Goal: Information Seeking & Learning: Learn about a topic

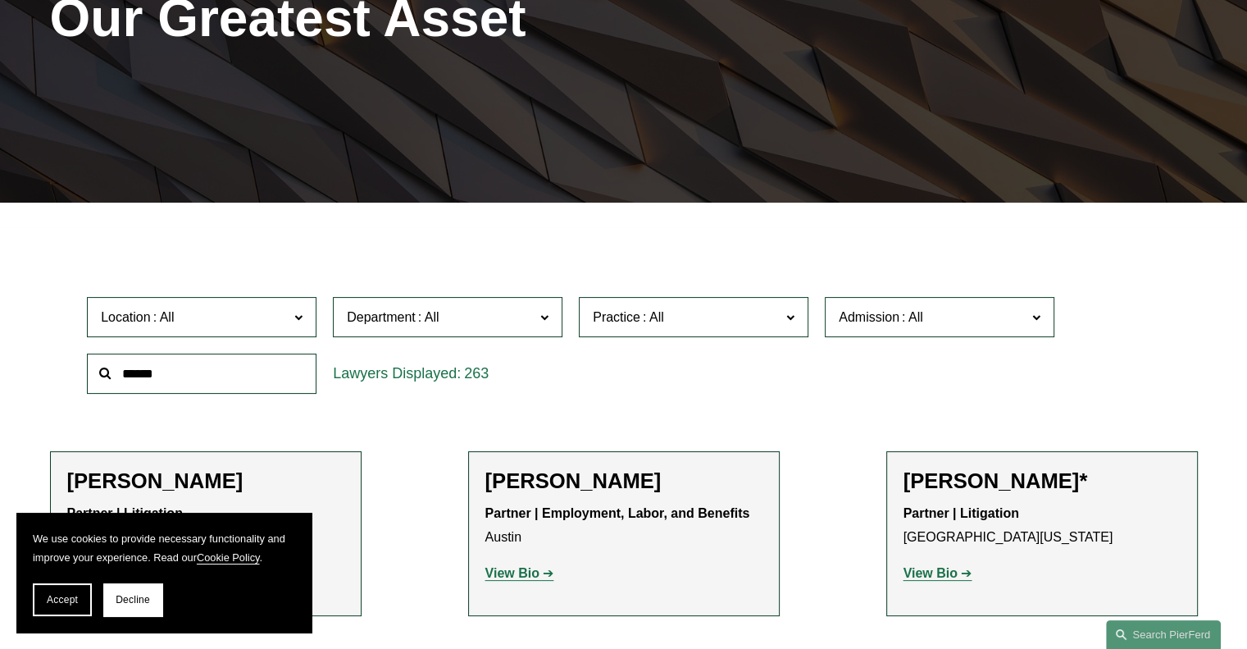
scroll to position [328, 0]
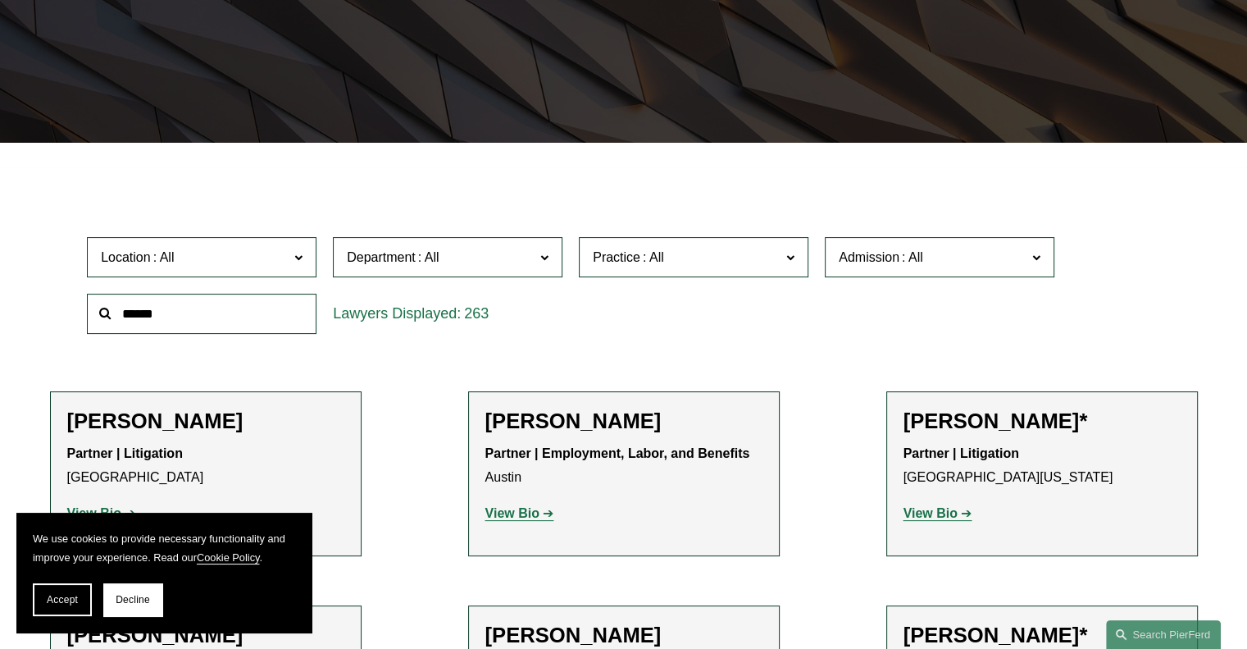
click at [257, 249] on span "Location" at bounding box center [195, 257] width 188 height 22
click at [0, 0] on link "Boston" at bounding box center [0, 0] width 0 height 0
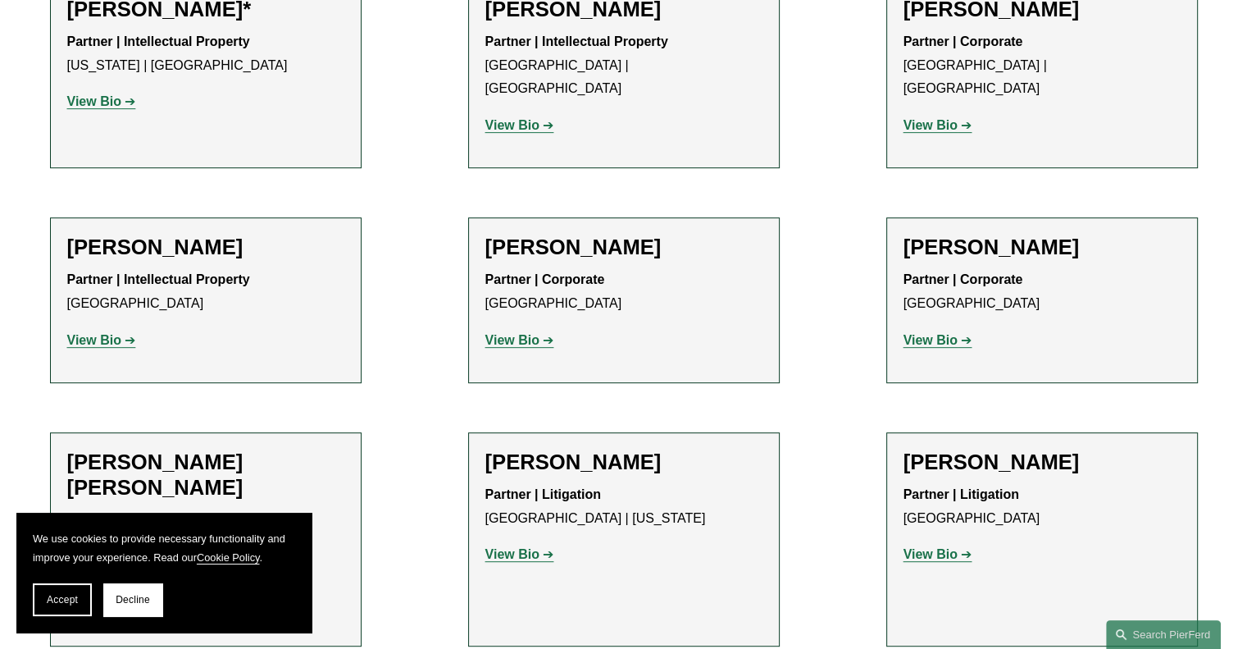
scroll to position [656, 0]
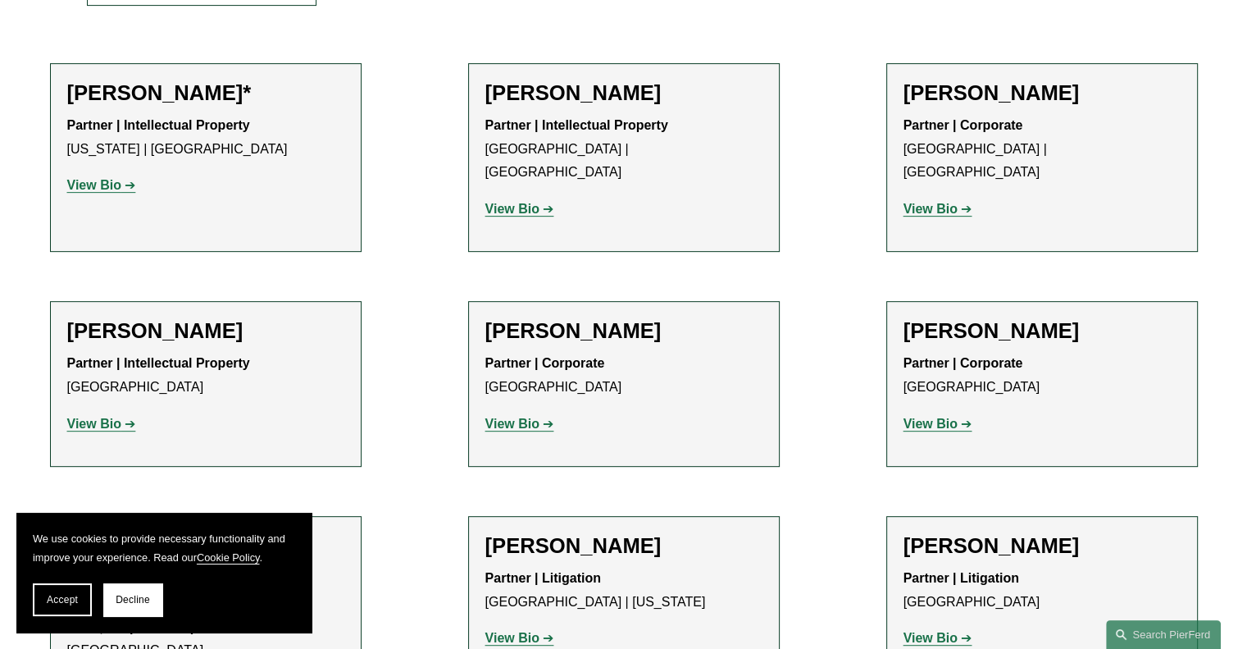
click at [505, 202] on strong "View Bio" at bounding box center [512, 209] width 54 height 14
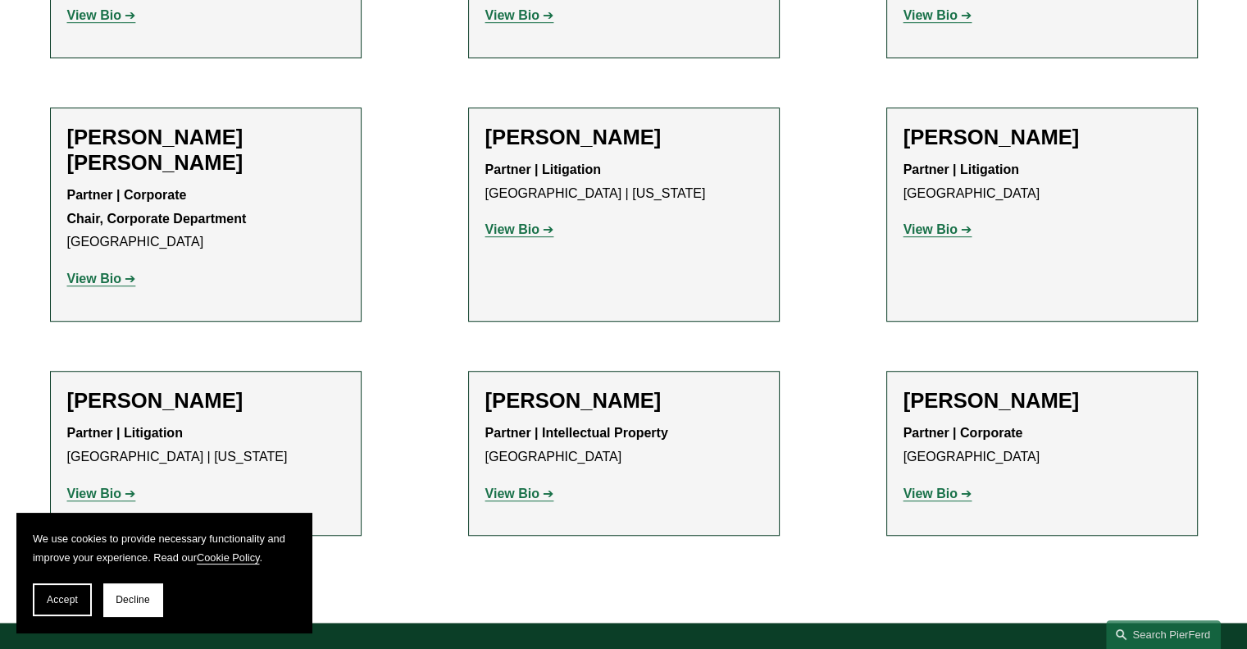
scroll to position [1066, 0]
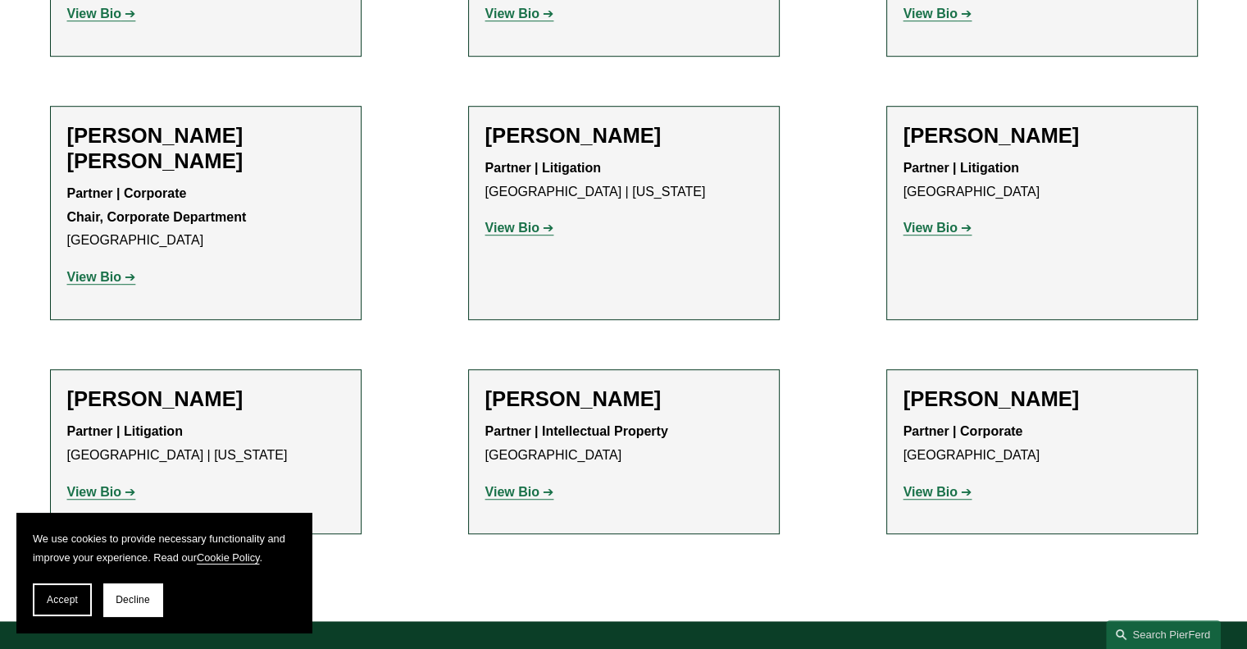
click at [521, 221] on strong "View Bio" at bounding box center [512, 228] width 54 height 14
click at [938, 221] on strong "View Bio" at bounding box center [931, 228] width 54 height 14
click at [98, 485] on strong "View Bio" at bounding box center [94, 492] width 54 height 14
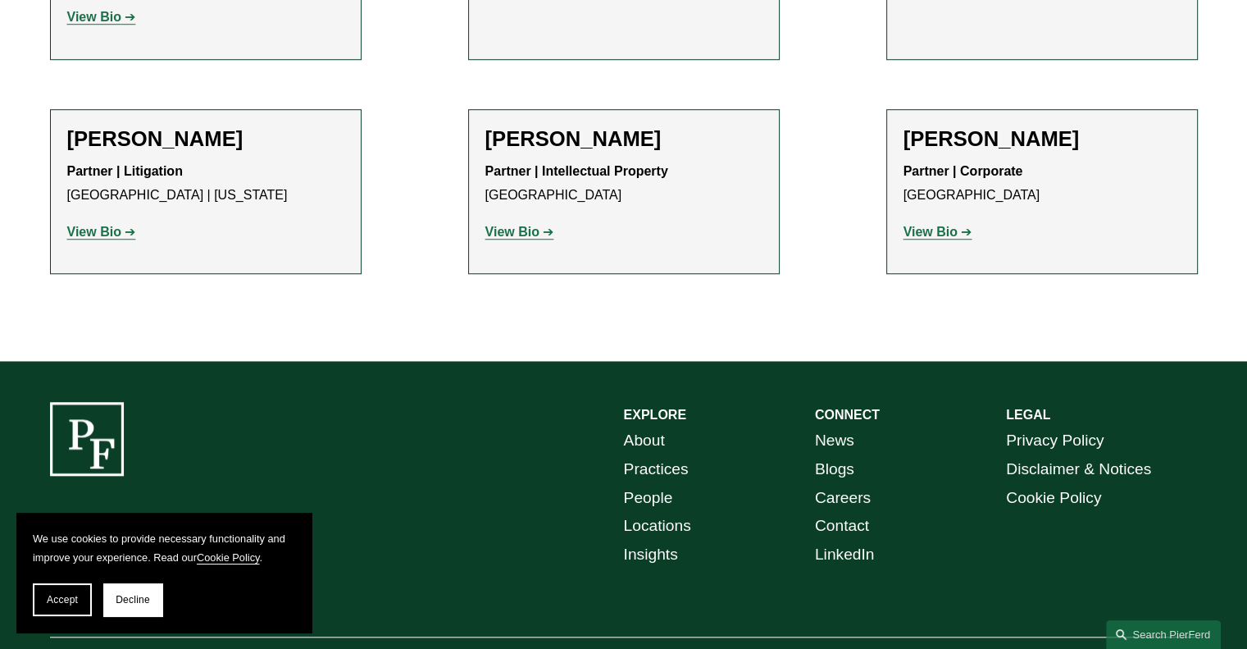
scroll to position [1344, 0]
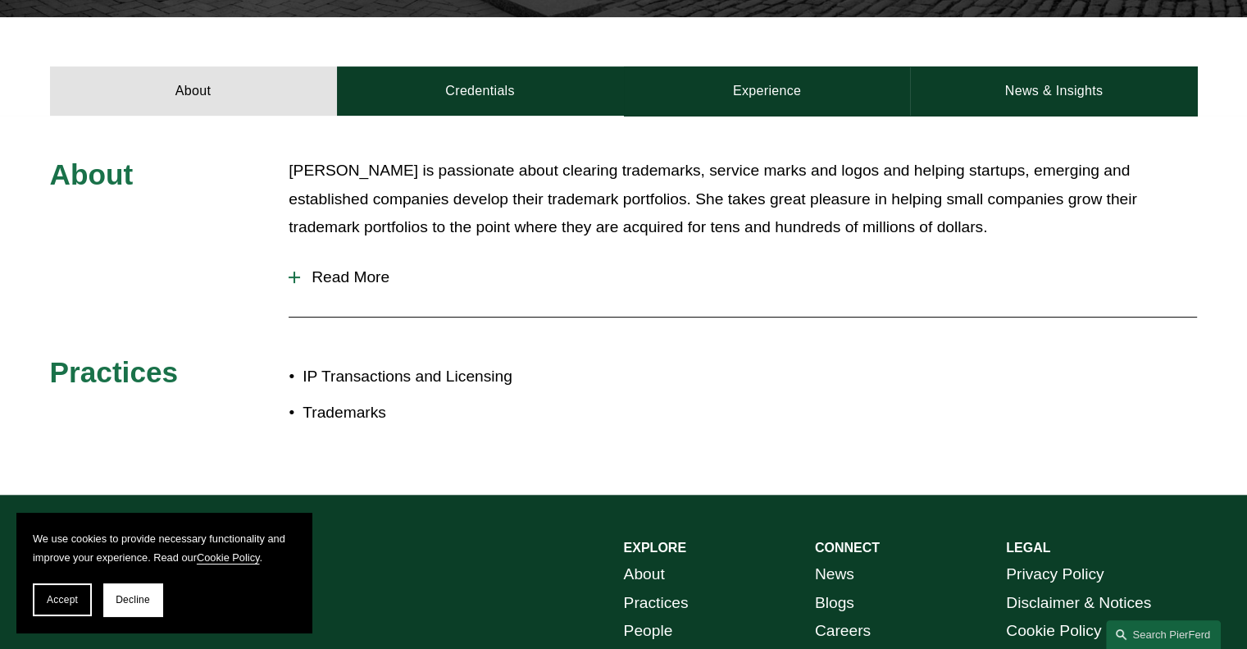
scroll to position [574, 0]
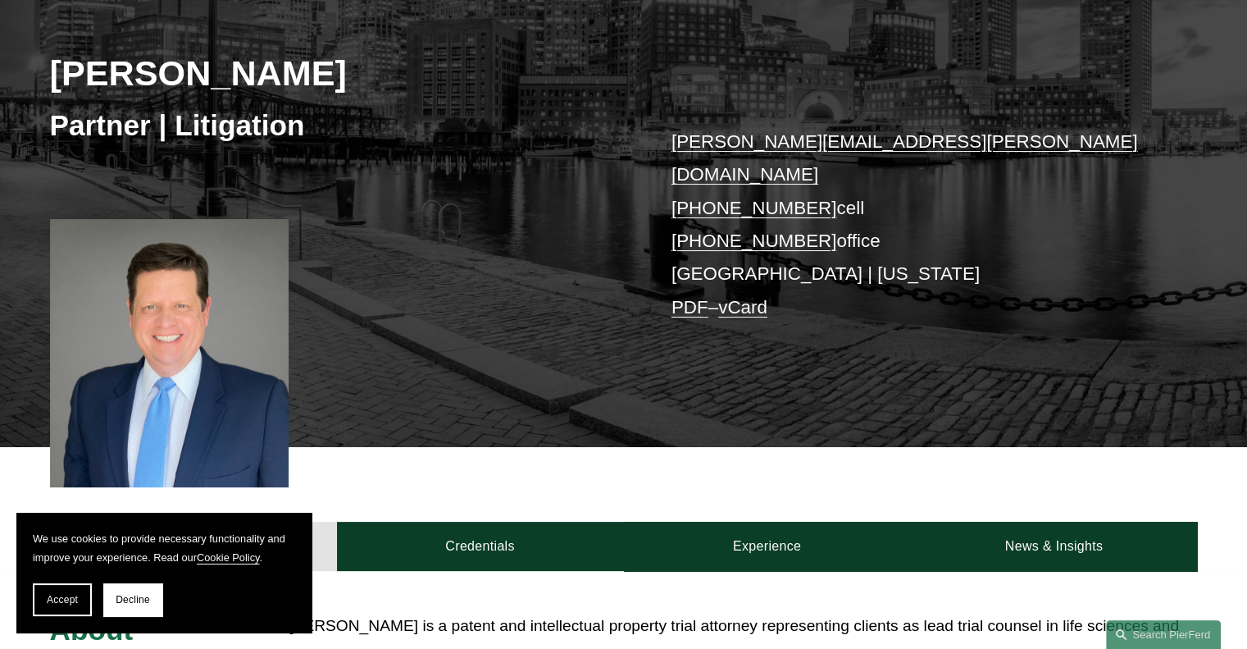
scroll to position [246, 0]
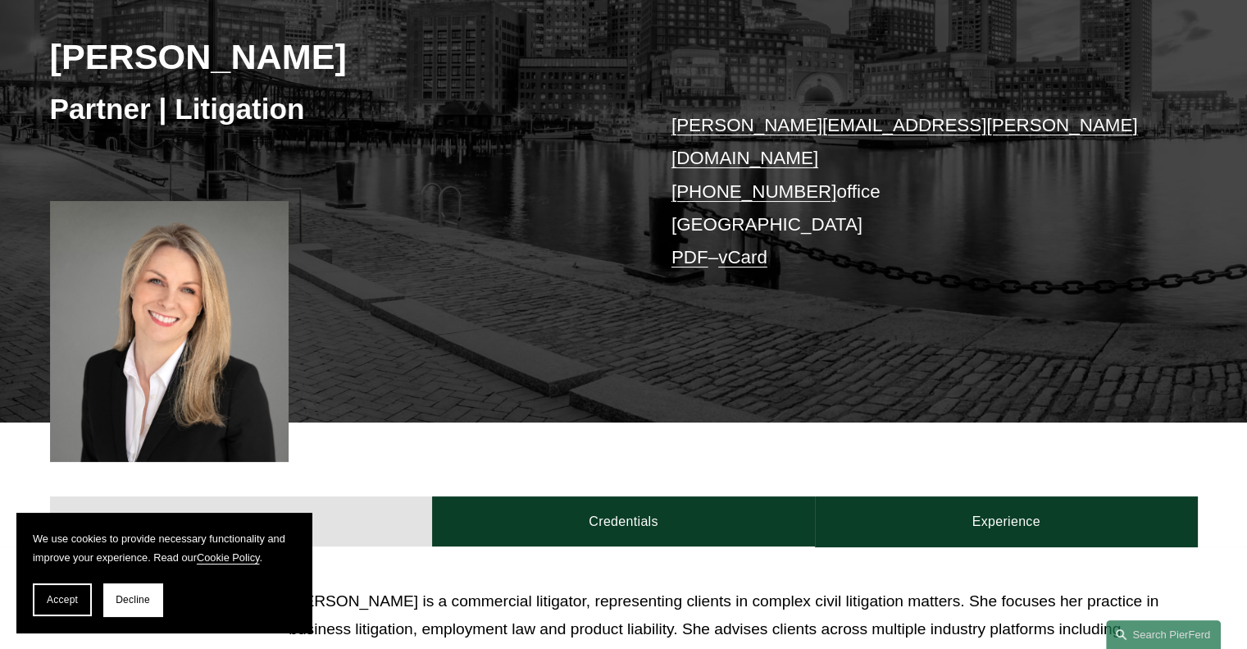
scroll to position [246, 0]
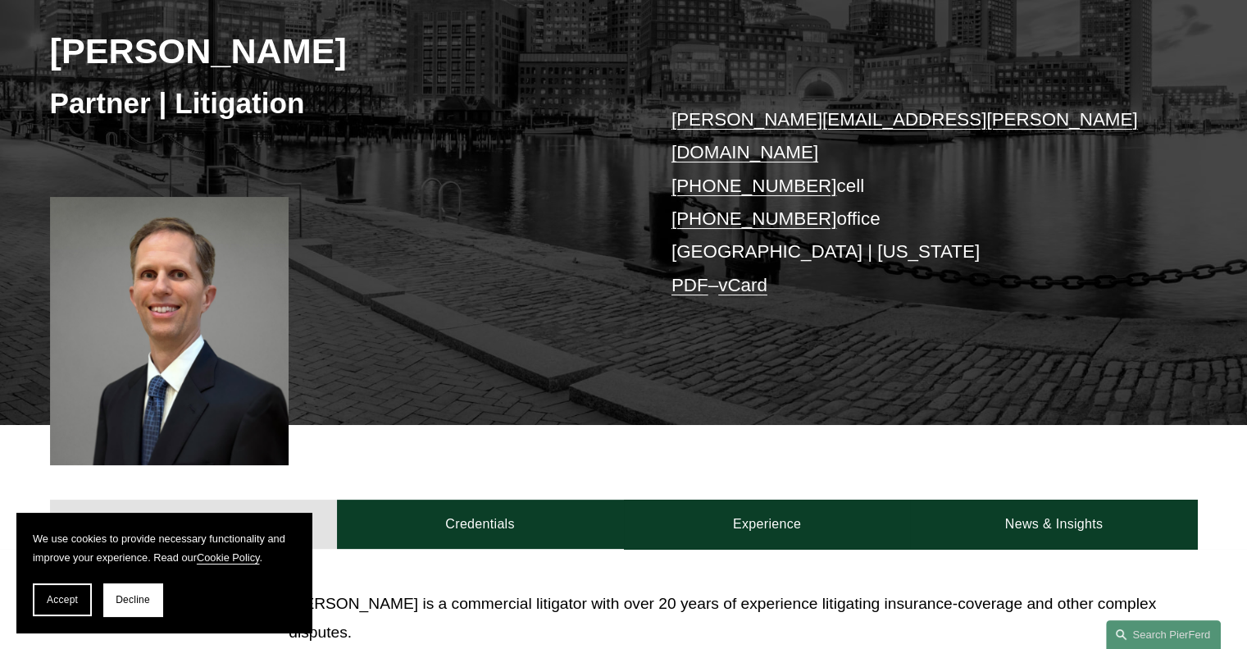
scroll to position [246, 0]
